Goal: Find specific page/section: Find specific page/section

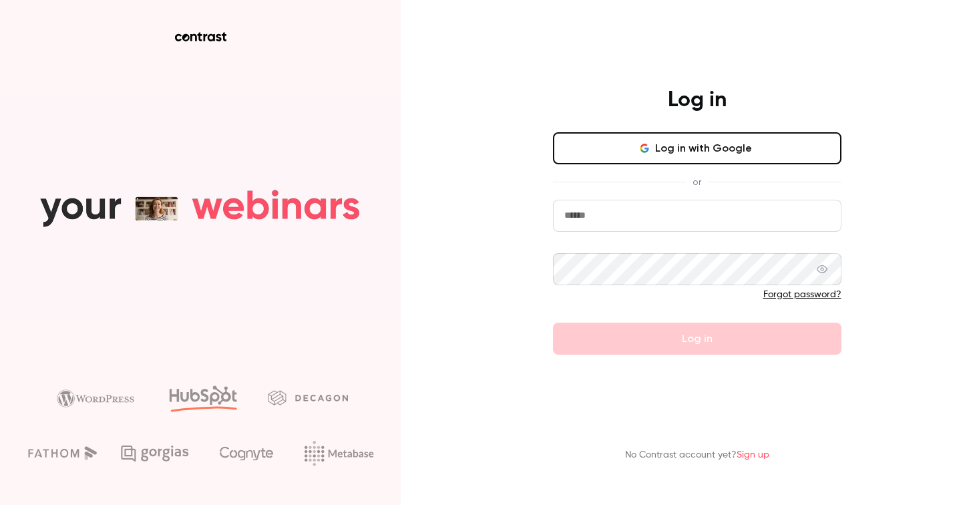
click at [722, 155] on button "Log in with Google" at bounding box center [697, 148] width 288 height 32
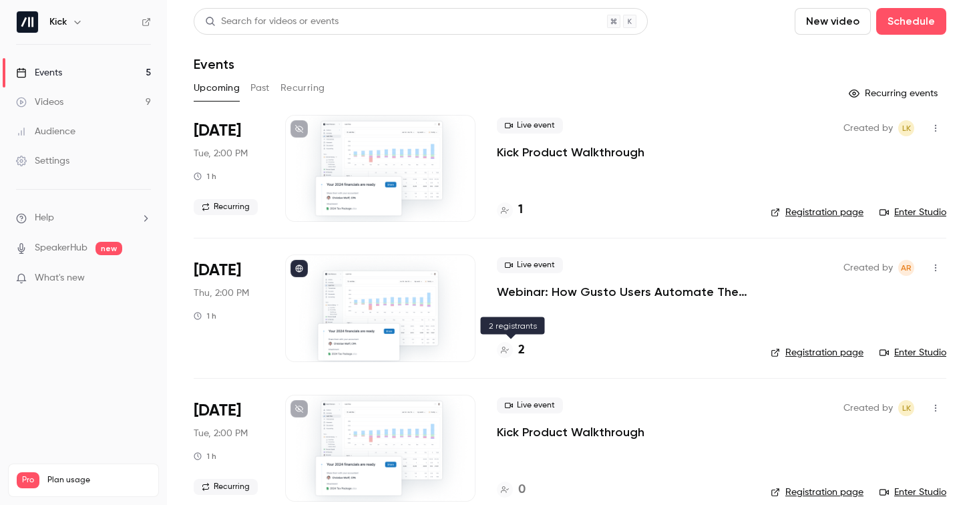
click at [516, 351] on div "2" at bounding box center [511, 350] width 28 height 18
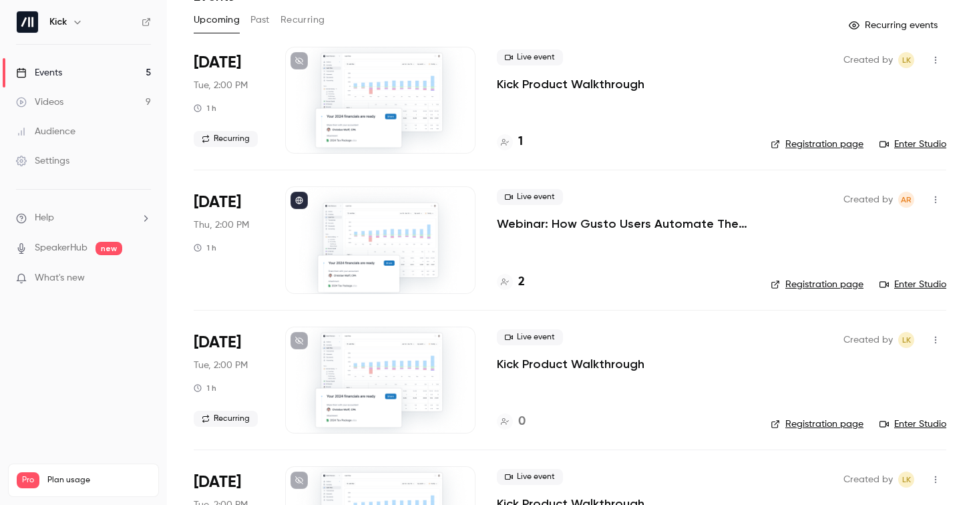
scroll to position [72, 0]
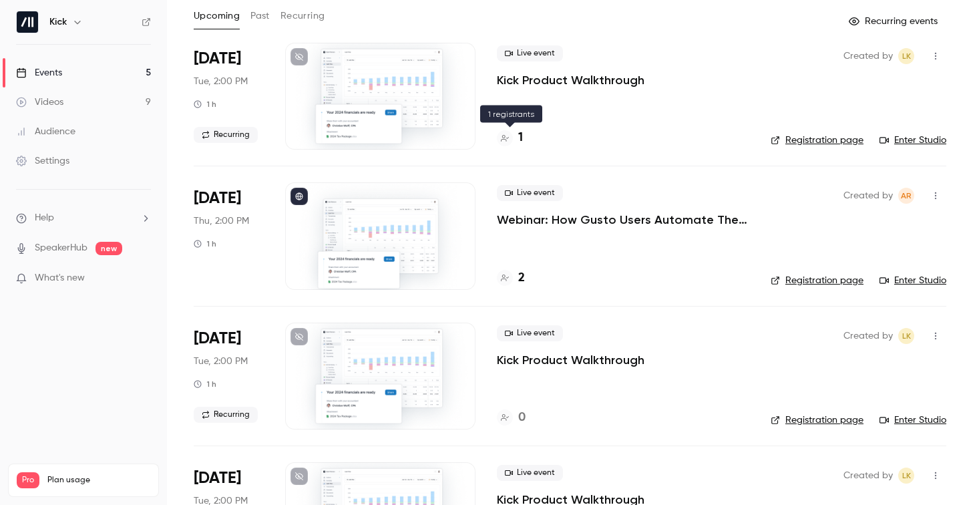
click at [517, 139] on div "1" at bounding box center [510, 138] width 26 height 18
